Goal: Complete application form

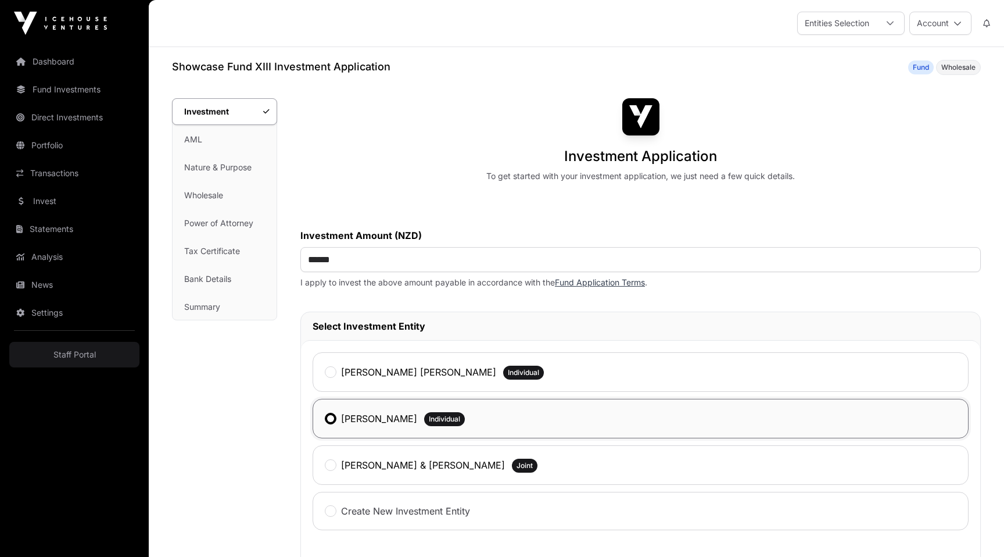
click at [527, 78] on div "Showcase Fund XIII Investment Application Fund Wholesale Investment Investment …" at bounding box center [576, 542] width 855 height 967
click at [221, 135] on link "Fund Application" at bounding box center [224, 140] width 102 height 26
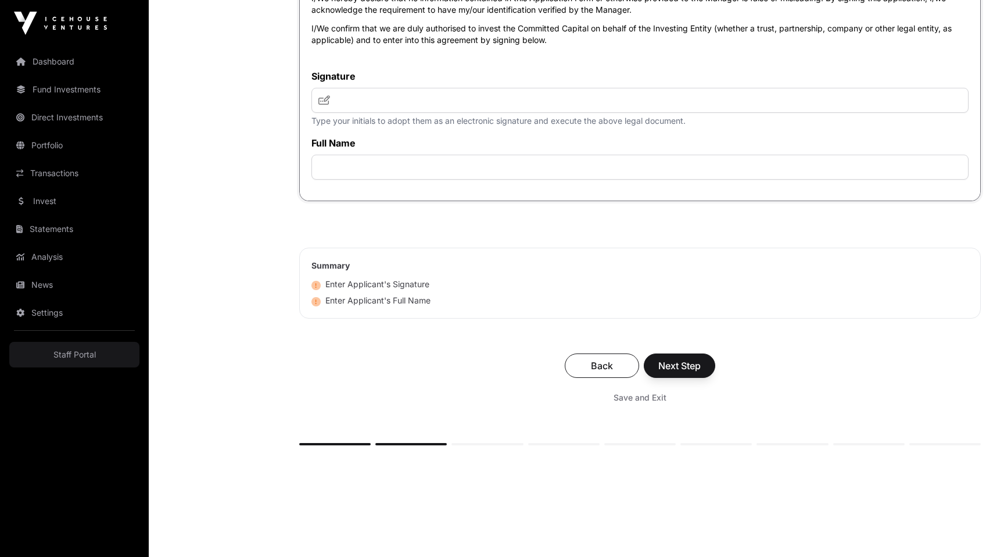
scroll to position [4031, 0]
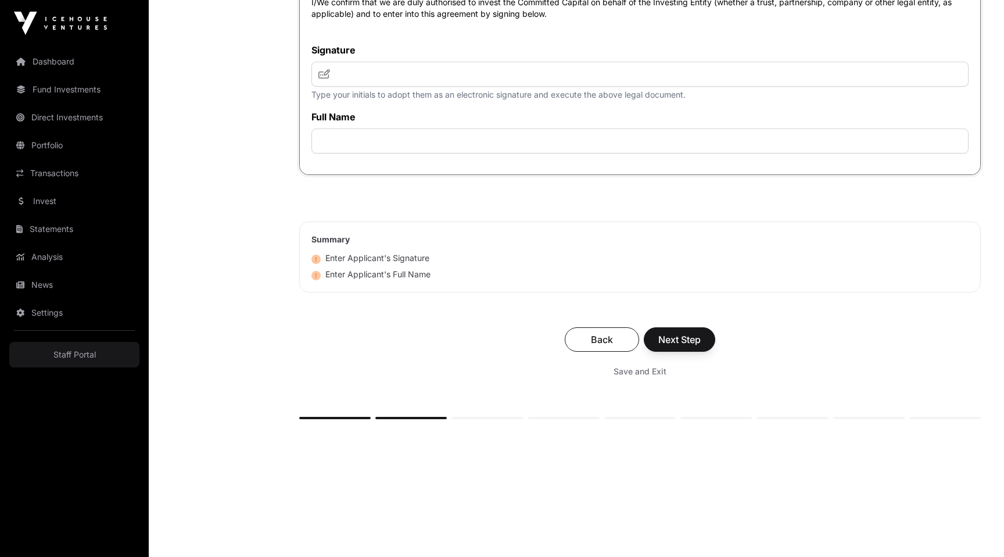
click at [496, 351] on div "Back Next Step" at bounding box center [640, 339] width 658 height 24
